Goal: Information Seeking & Learning: Check status

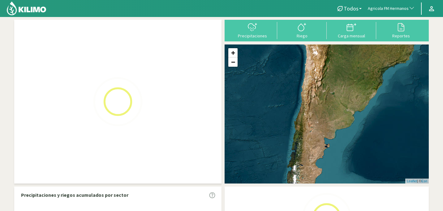
click at [409, 9] on span "button" at bounding box center [410, 9] width 6 height 6
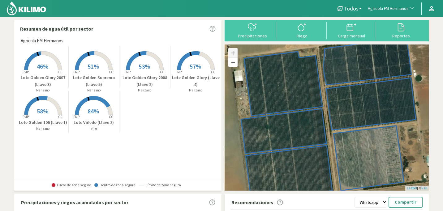
click at [403, 8] on span "Agricola FM Hermanos" at bounding box center [388, 9] width 41 height 6
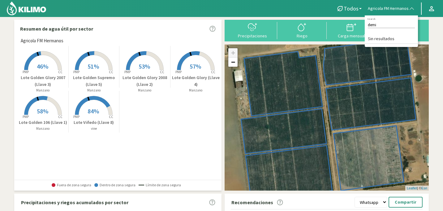
type input "dem"
click at [385, 39] on li "Kilimo Demo" at bounding box center [391, 39] width 53 height 10
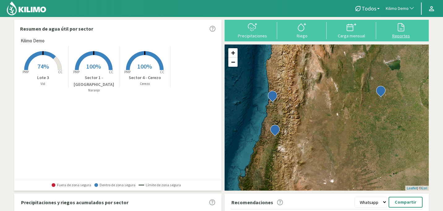
click at [403, 34] on div "Reportes" at bounding box center [401, 36] width 46 height 4
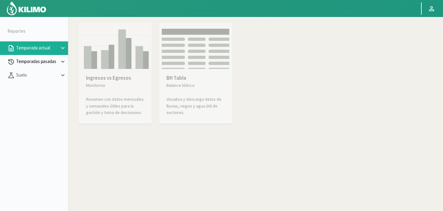
click at [54, 64] on p "Temporadas pasadas" at bounding box center [37, 61] width 45 height 7
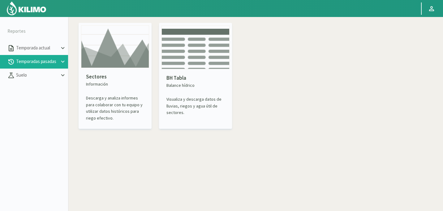
click at [115, 66] on img at bounding box center [115, 46] width 68 height 43
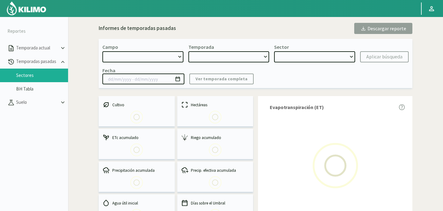
click at [179, 57] on select at bounding box center [142, 56] width 81 height 11
select select "0: Object"
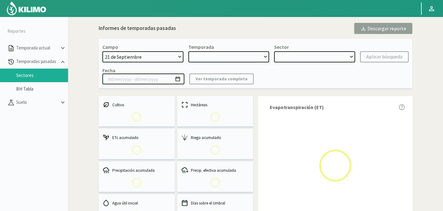
type input "[DATE] - [DATE]"
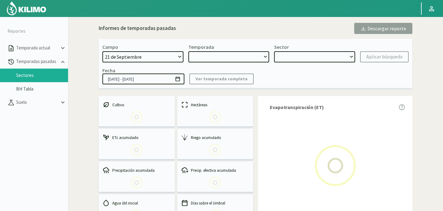
select select "0: 2023"
select select "0: Object"
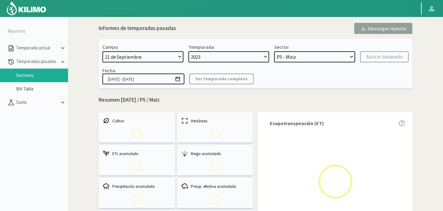
click at [179, 56] on select "[DATE] 8 Fuegos Acograpes - Ag. [PERSON_NAME] - Ag. [GEOGRAPHIC_DATA] Acograpes…" at bounding box center [142, 56] width 81 height 11
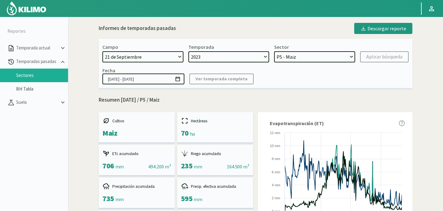
click at [179, 56] on select "[DATE] 8 Fuegos Acograpes - Ag. [PERSON_NAME] - Ag. [GEOGRAPHIC_DATA] Acograpes…" at bounding box center [142, 56] width 81 height 11
select select "946: Object"
click at [102, 51] on select "[DATE] 8 Fuegos Acograpes - Ag. [PERSON_NAME] - Ag. [GEOGRAPHIC_DATA] Acograpes…" at bounding box center [142, 56] width 81 height 11
click at [259, 59] on select "2023 2022" at bounding box center [229, 56] width 81 height 11
select select
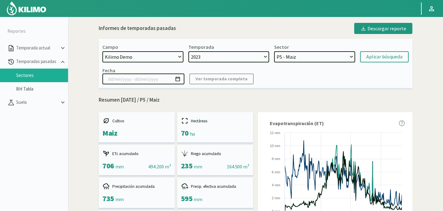
select select
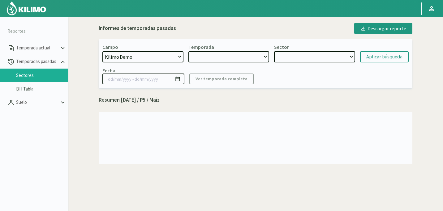
select select "2: 2021"
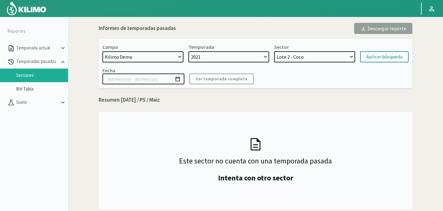
click at [259, 60] on select "2021 2020 2019 2017" at bounding box center [229, 56] width 81 height 11
click at [324, 60] on select "Lote 2 - Coco Sector 5 - Nogal - [GEOGRAPHIC_DATA] Lote 6 - [GEOGRAPHIC_DATA] -…" at bounding box center [314, 56] width 81 height 11
select select "8: Object"
click at [274, 51] on select "Lote 2 - Coco Sector 5 - Nogal - [GEOGRAPHIC_DATA] Lote 6 - [GEOGRAPHIC_DATA] -…" at bounding box center [314, 56] width 81 height 11
click at [372, 59] on div "Aplicar búsqueda" at bounding box center [385, 56] width 36 height 7
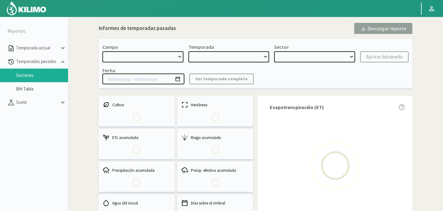
select select "946: Object"
type input "[DATE] - [DATE]"
select select "0: 2021"
select select "1: Object"
